Goal: Transaction & Acquisition: Purchase product/service

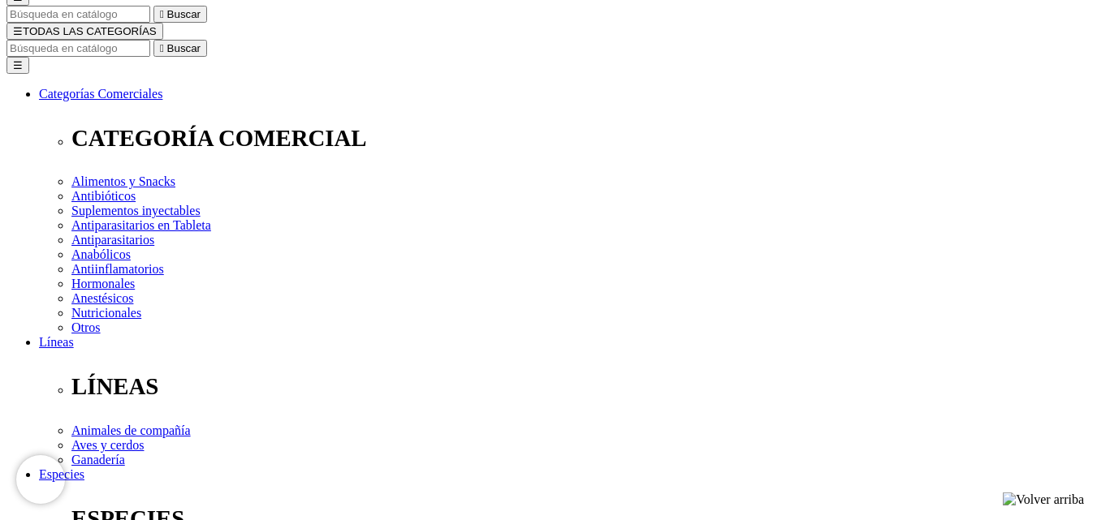
scroll to position [81, 0]
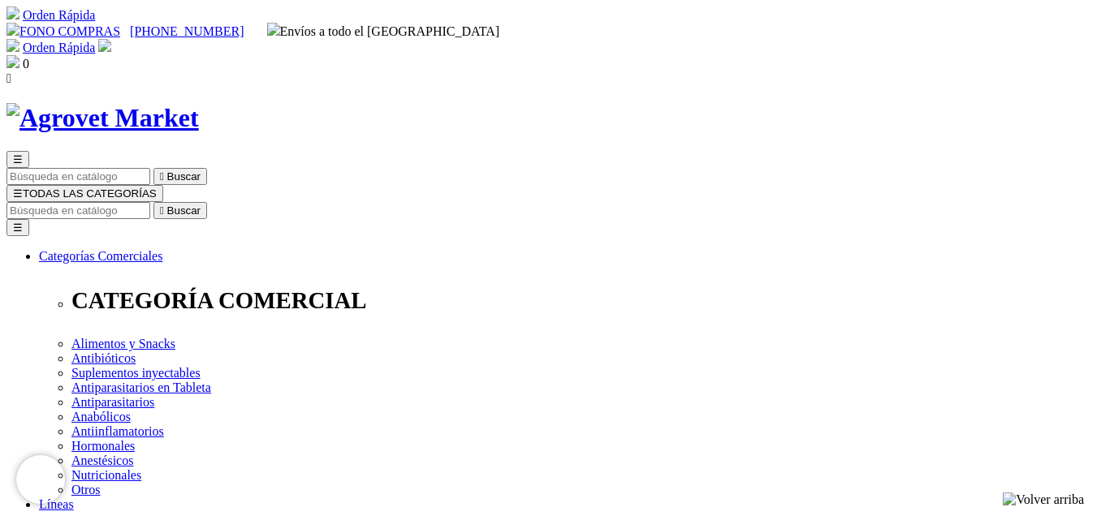
scroll to position [81, 0]
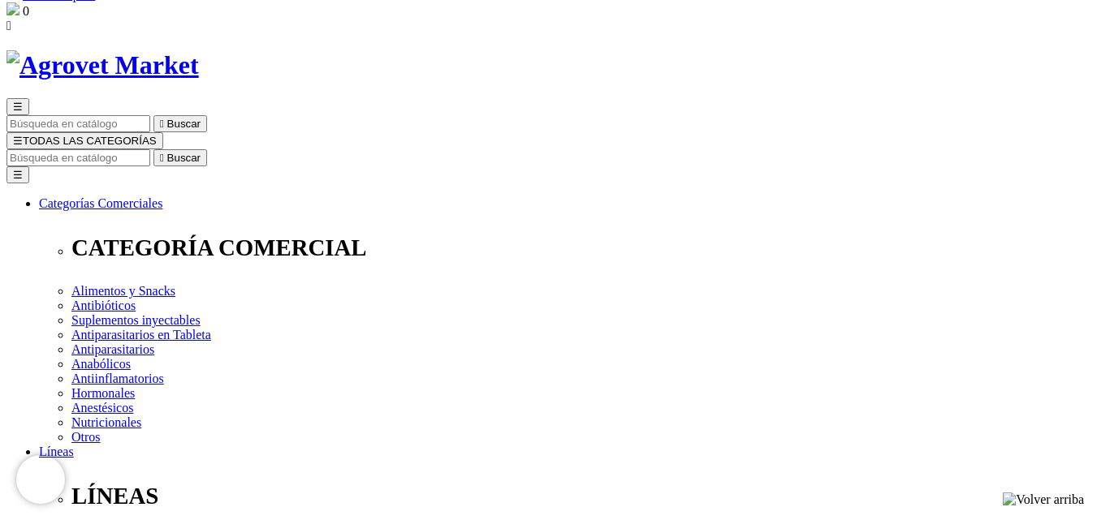
scroll to position [81, 0]
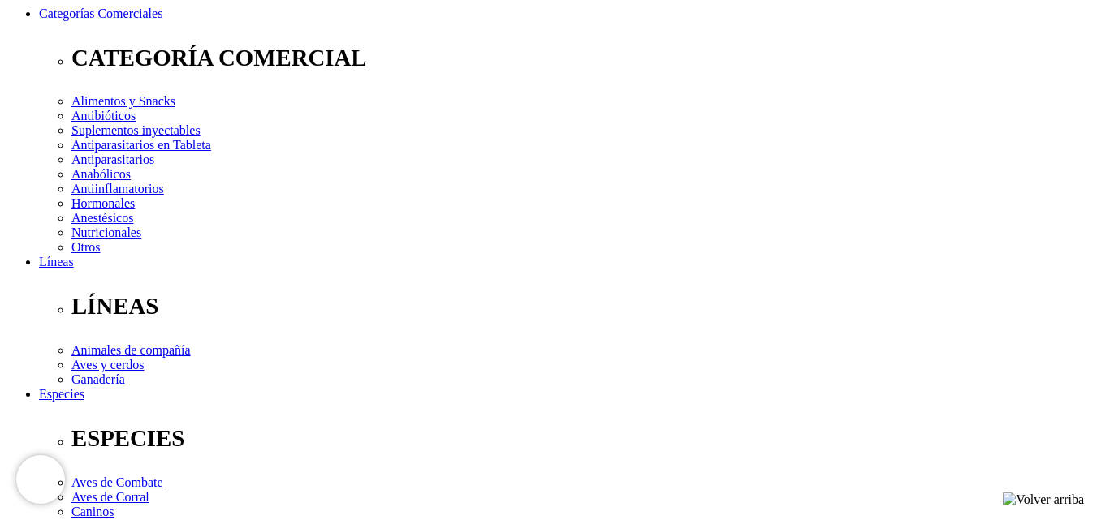
scroll to position [244, 0]
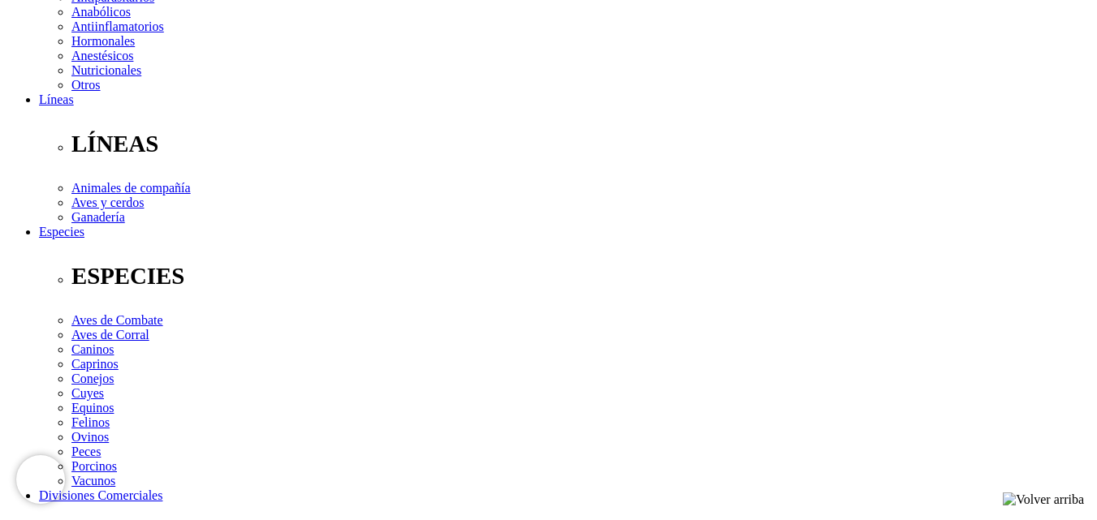
scroll to position [406, 0]
checkbox input "true"
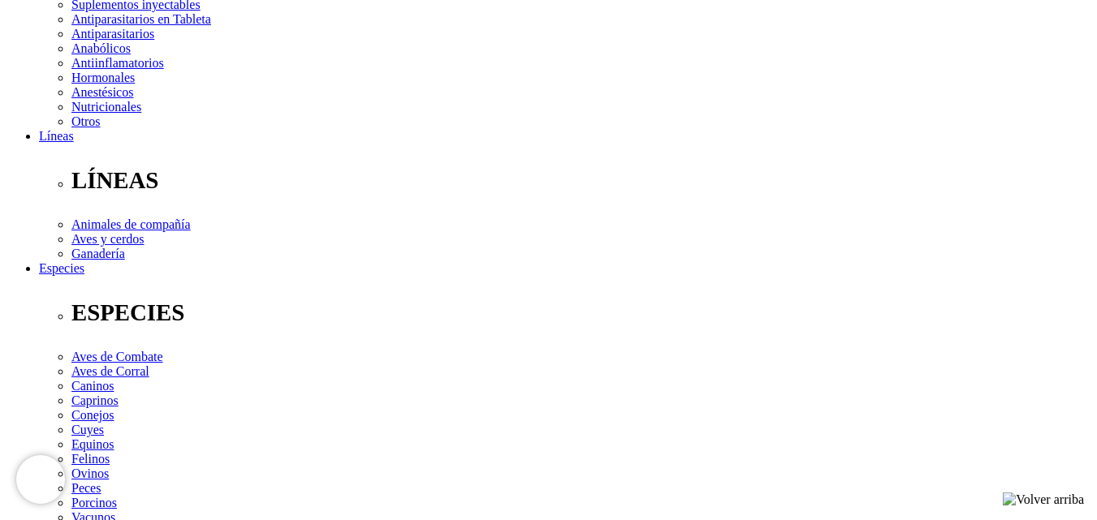
scroll to position [406, 0]
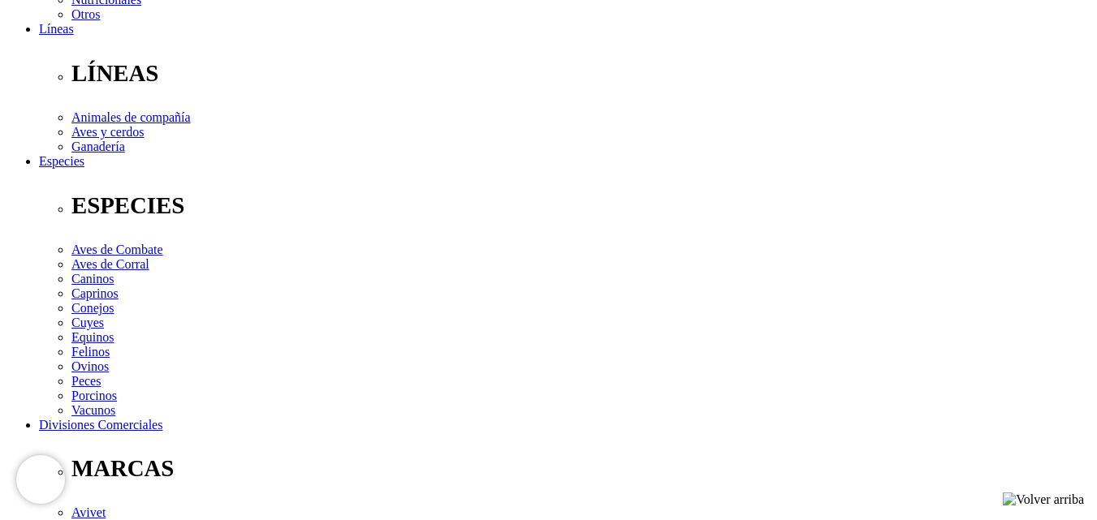
scroll to position [326, 0]
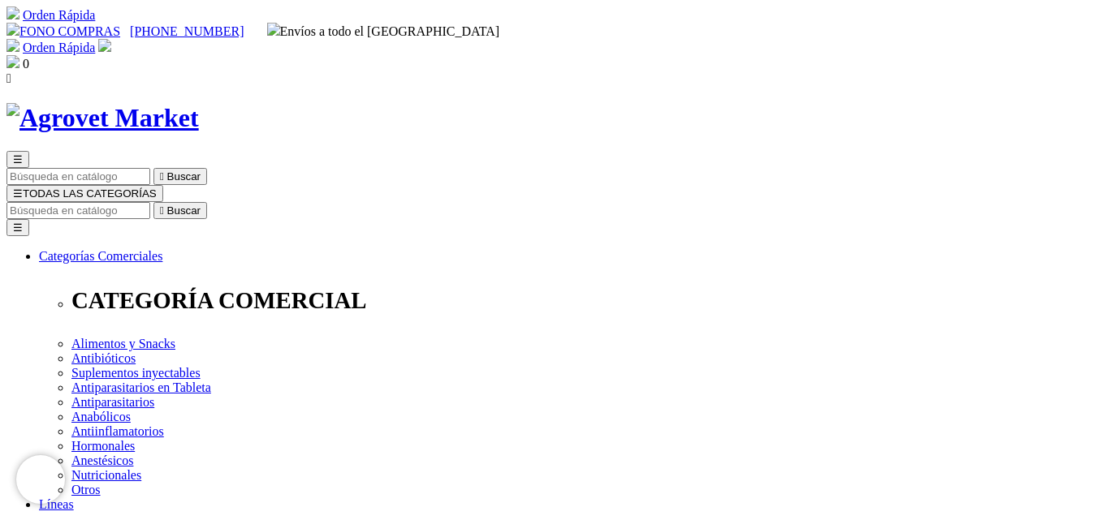
click at [150, 202] on input "Buscar" at bounding box center [78, 210] width 144 height 17
click at [199, 103] on img at bounding box center [102, 118] width 192 height 30
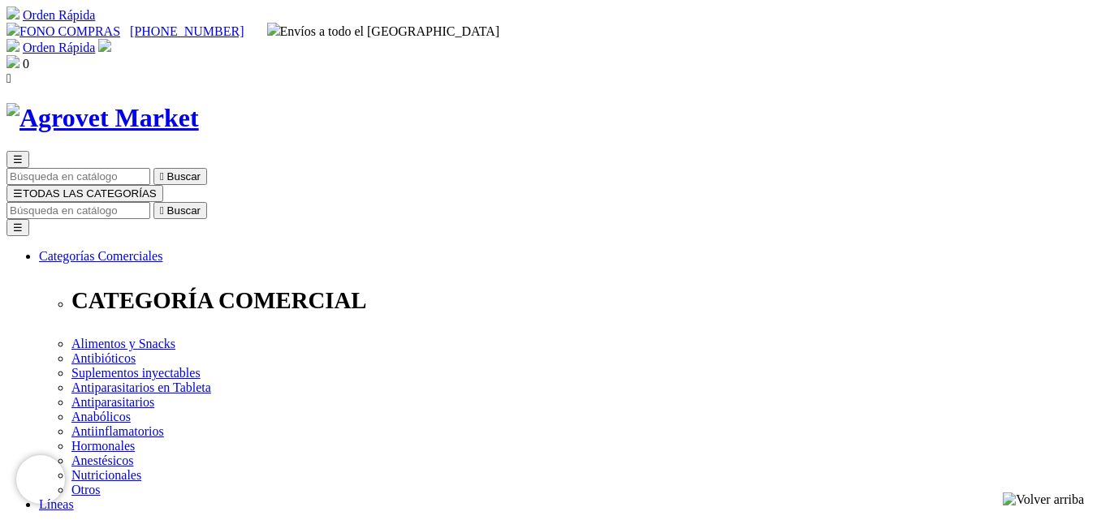
click at [150, 202] on input "Buscar" at bounding box center [78, 210] width 144 height 17
click at [164, 205] on icon "" at bounding box center [162, 211] width 4 height 12
type input "atrevia"
click at [153, 202] on button " Buscar" at bounding box center [180, 210] width 54 height 17
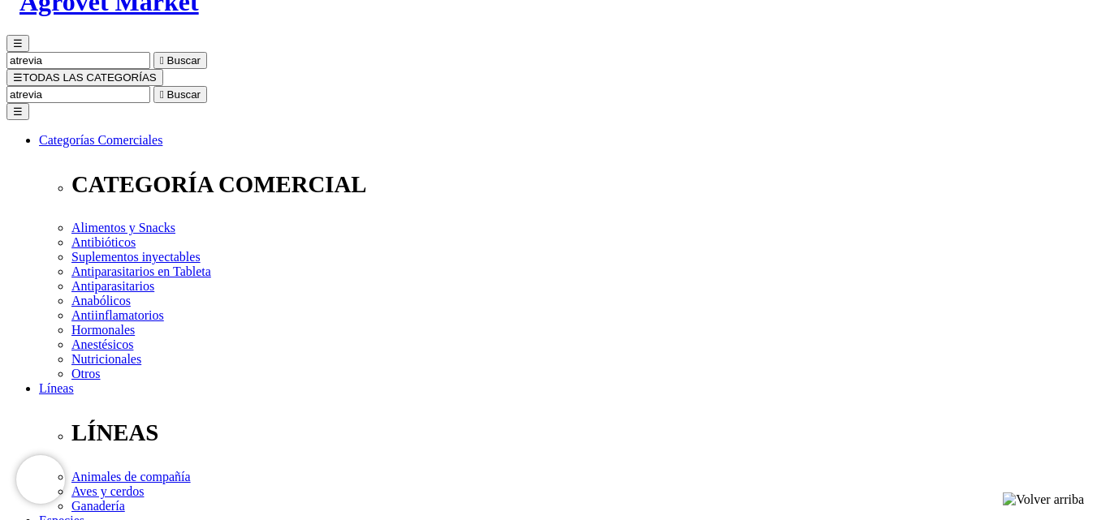
scroll to position [81, 0]
